Goal: Use online tool/utility

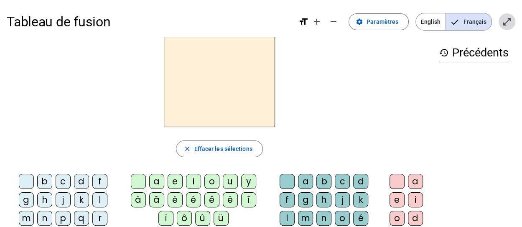
click at [504, 23] on mat-icon "open_in_full" at bounding box center [507, 22] width 10 height 10
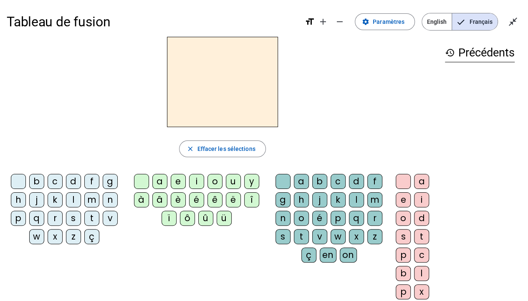
click at [77, 177] on div "d" at bounding box center [73, 181] width 15 height 15
click at [232, 178] on div "u" at bounding box center [233, 181] width 15 height 15
click at [94, 218] on div "t" at bounding box center [91, 218] width 15 height 15
click at [164, 180] on div "a" at bounding box center [159, 181] width 15 height 15
click at [178, 183] on div "e" at bounding box center [178, 181] width 15 height 15
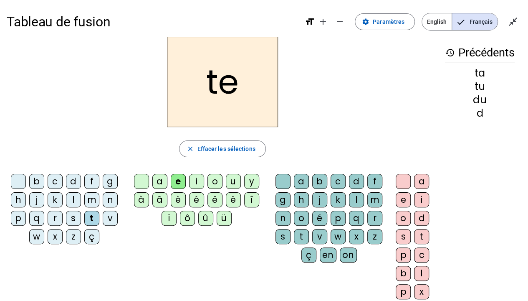
click at [75, 182] on div "d" at bounding box center [73, 181] width 15 height 15
click at [38, 198] on div "j" at bounding box center [36, 199] width 15 height 15
click at [372, 202] on div "m" at bounding box center [375, 199] width 15 height 15
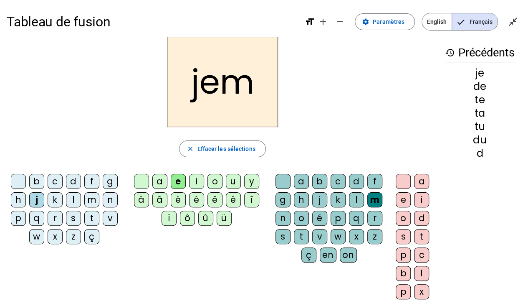
click at [89, 201] on div "m" at bounding box center [91, 199] width 15 height 15
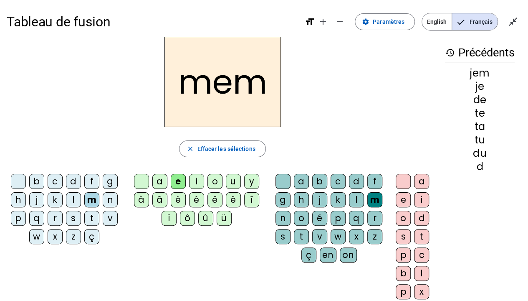
click at [285, 185] on div at bounding box center [283, 181] width 15 height 15
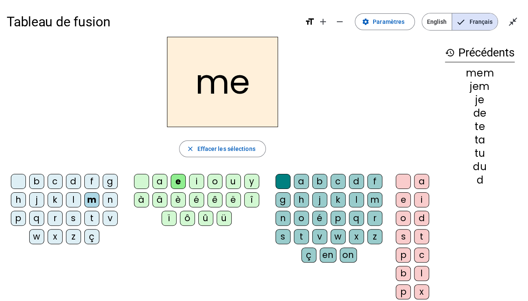
click at [163, 181] on div "a" at bounding box center [159, 181] width 15 height 15
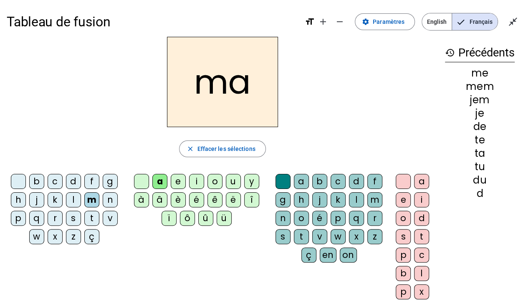
click at [355, 198] on div "l" at bounding box center [356, 199] width 15 height 15
